Goal: Task Accomplishment & Management: Manage account settings

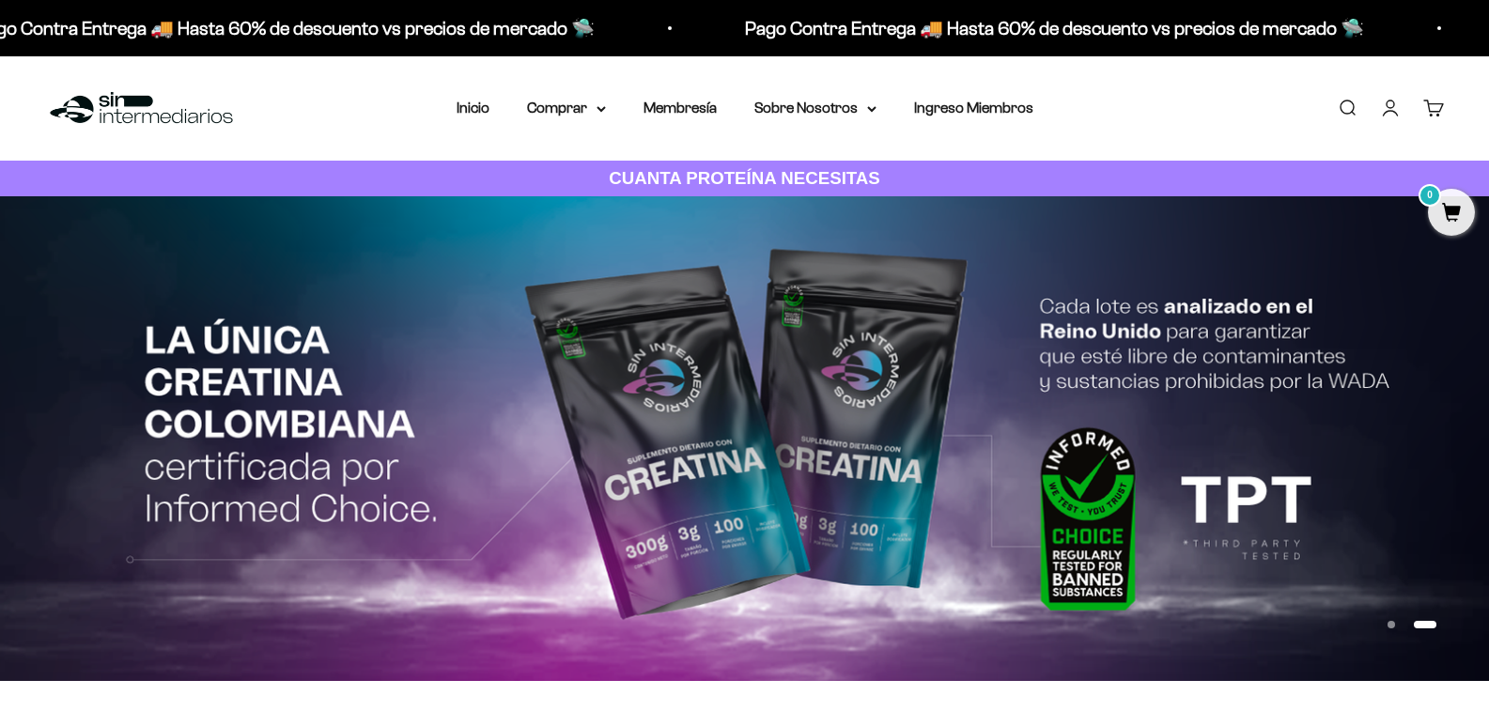
click at [1388, 111] on link "Iniciar sesión" at bounding box center [1390, 108] width 21 height 21
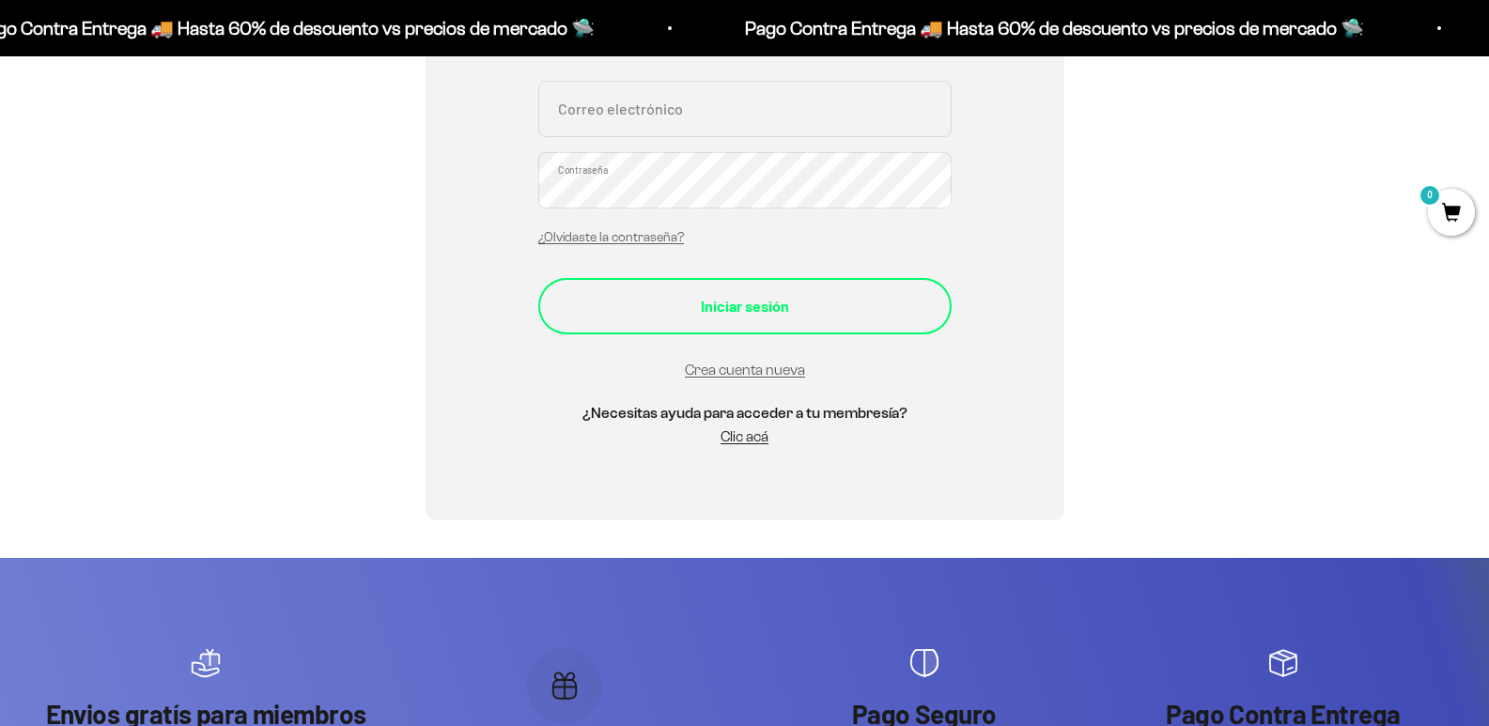
scroll to position [441, 0]
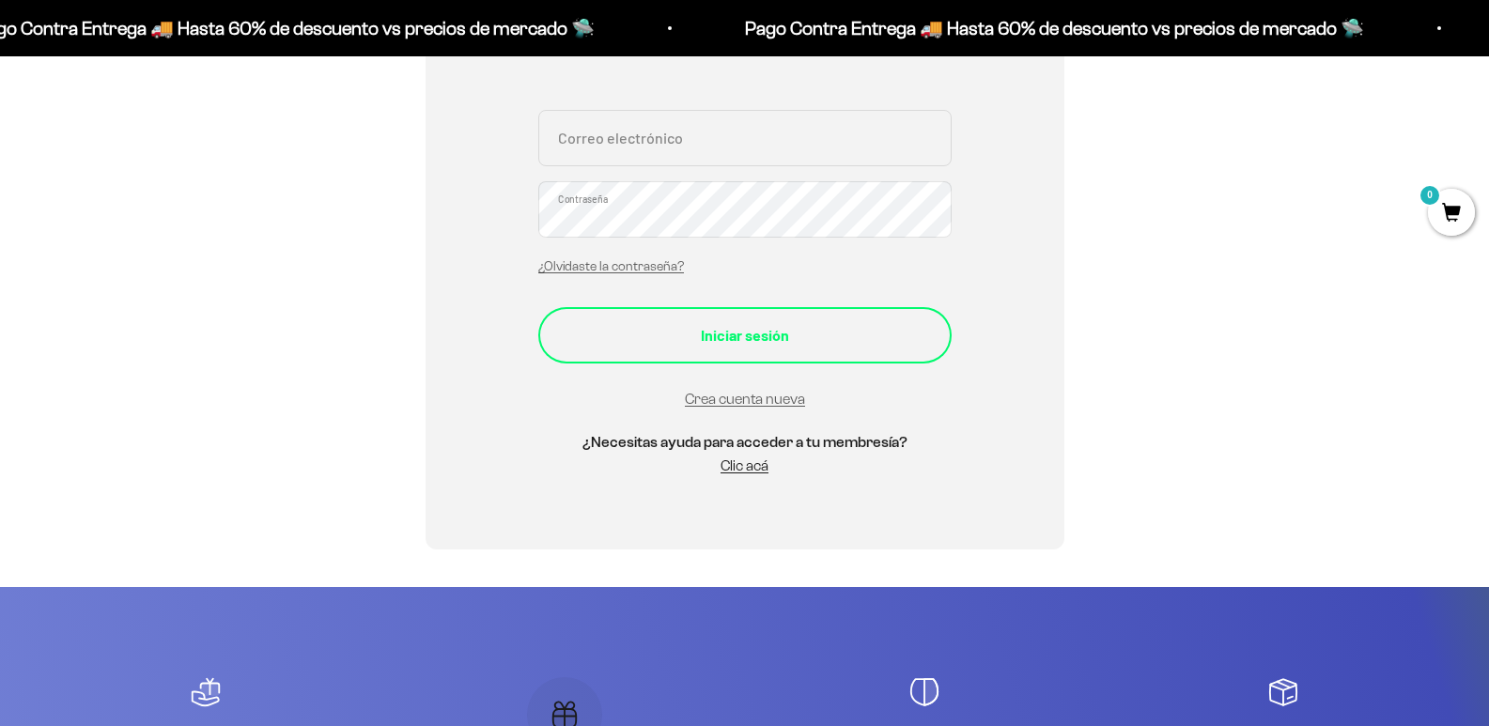
type input "[PERSON_NAME][EMAIL_ADDRESS][DOMAIN_NAME]"
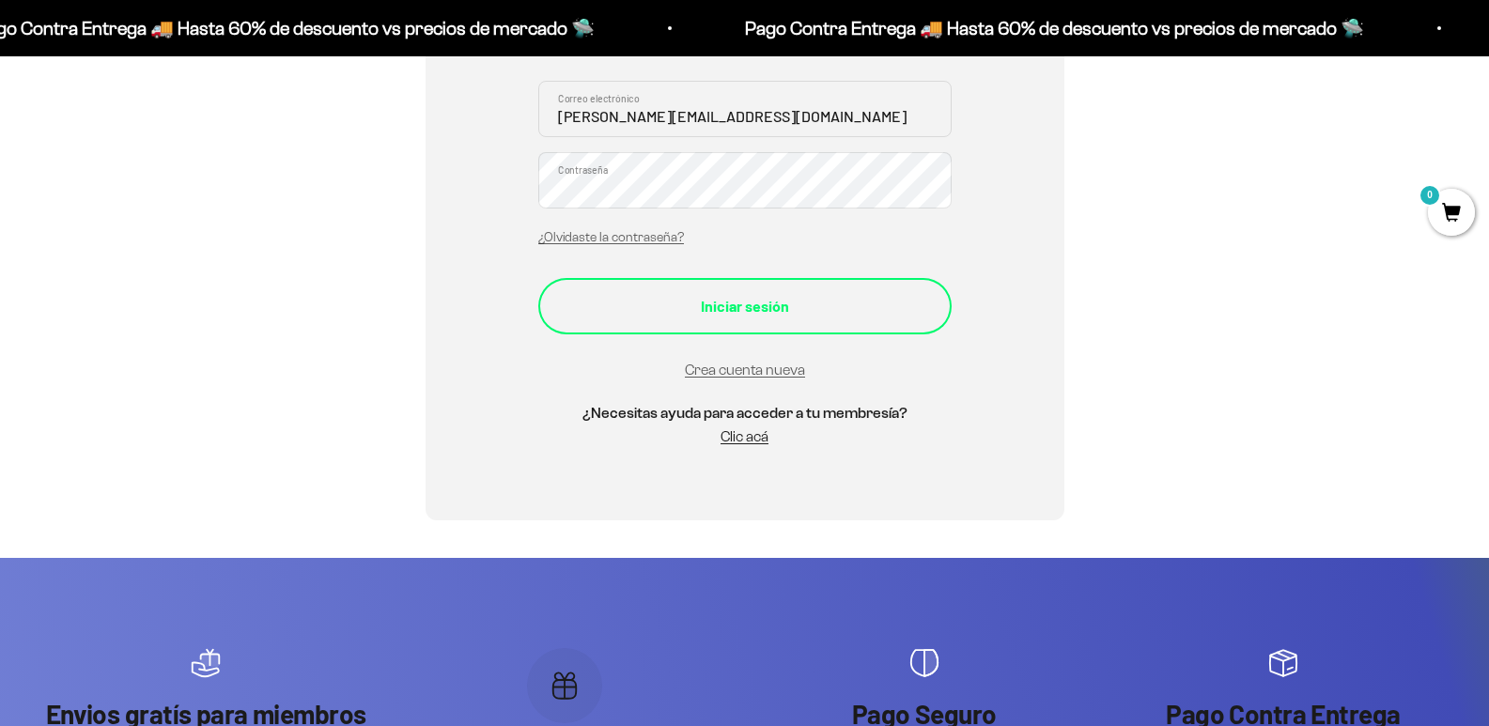
click at [739, 307] on div "Iniciar sesión" at bounding box center [745, 306] width 338 height 24
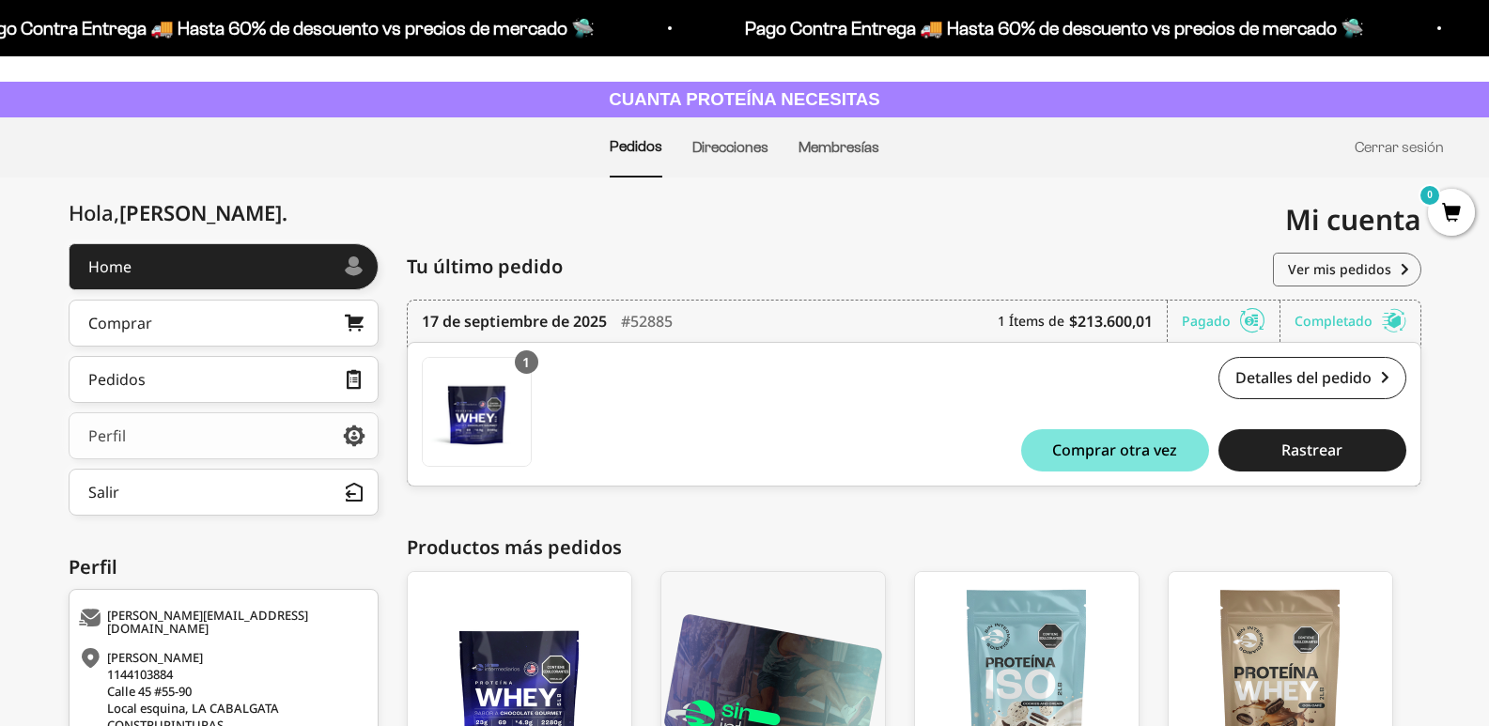
scroll to position [188, 0]
